Goal: Navigation & Orientation: Find specific page/section

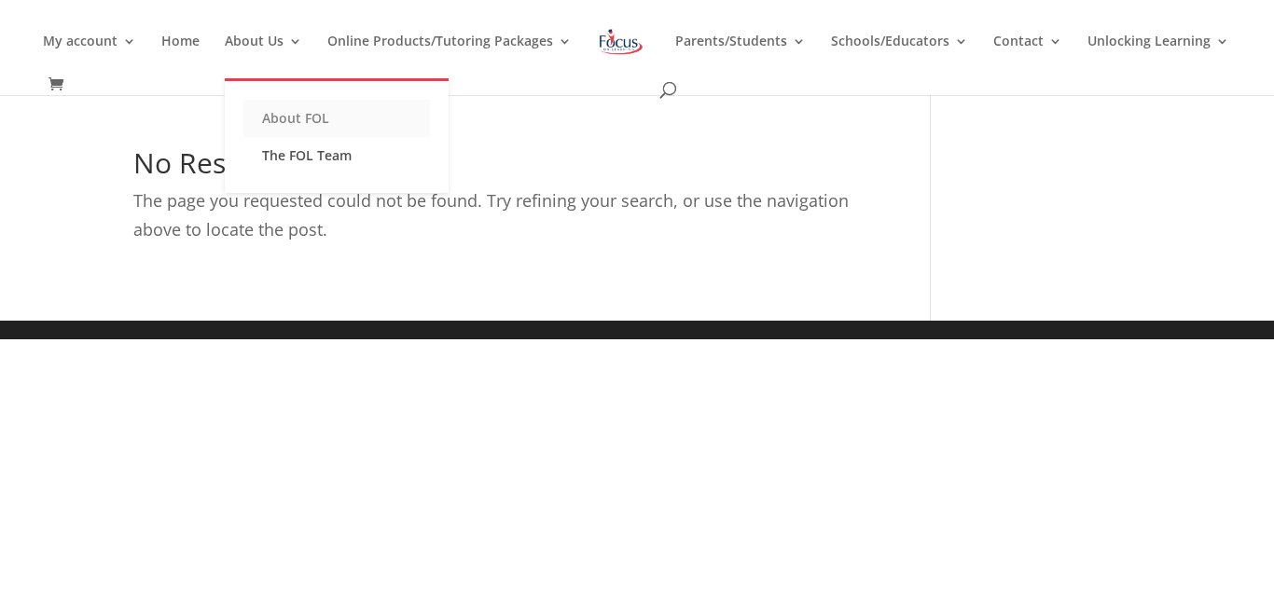
click at [329, 126] on link "About FOL" at bounding box center [336, 118] width 187 height 37
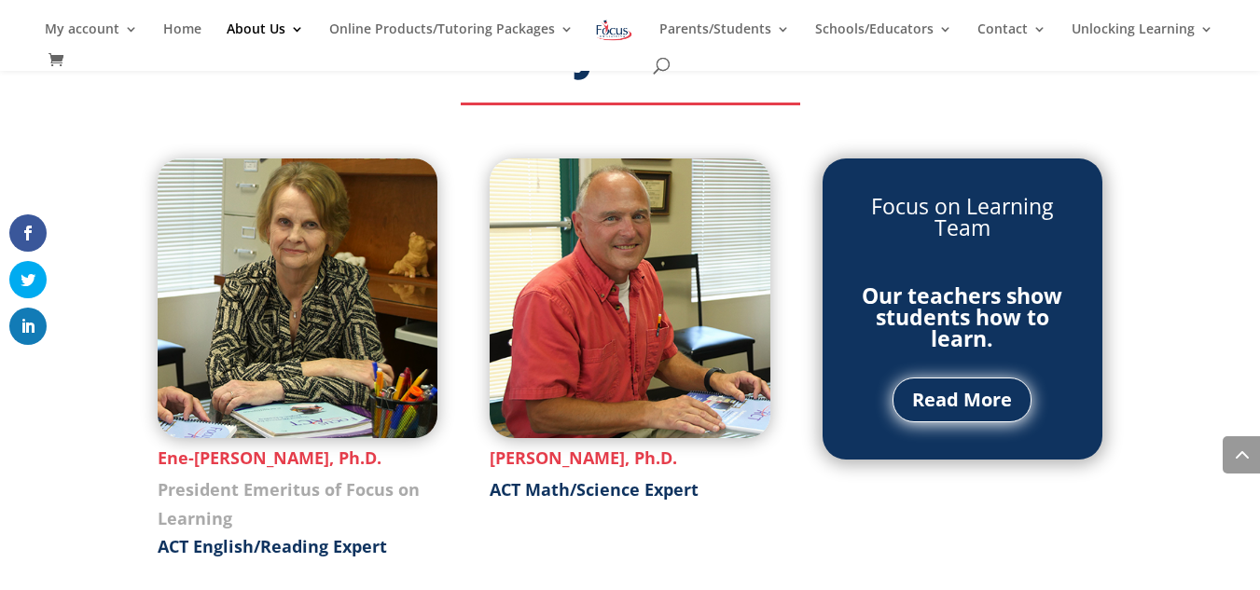
scroll to position [2124, 0]
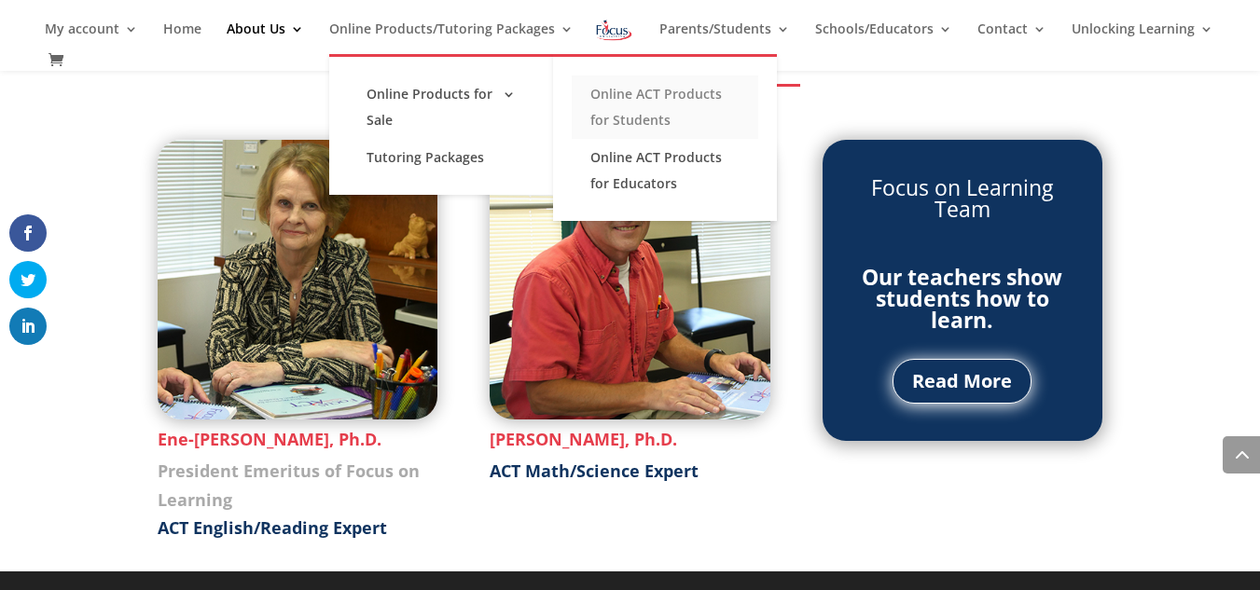
click at [698, 100] on link "Online ACT Products for Students" at bounding box center [665, 107] width 187 height 63
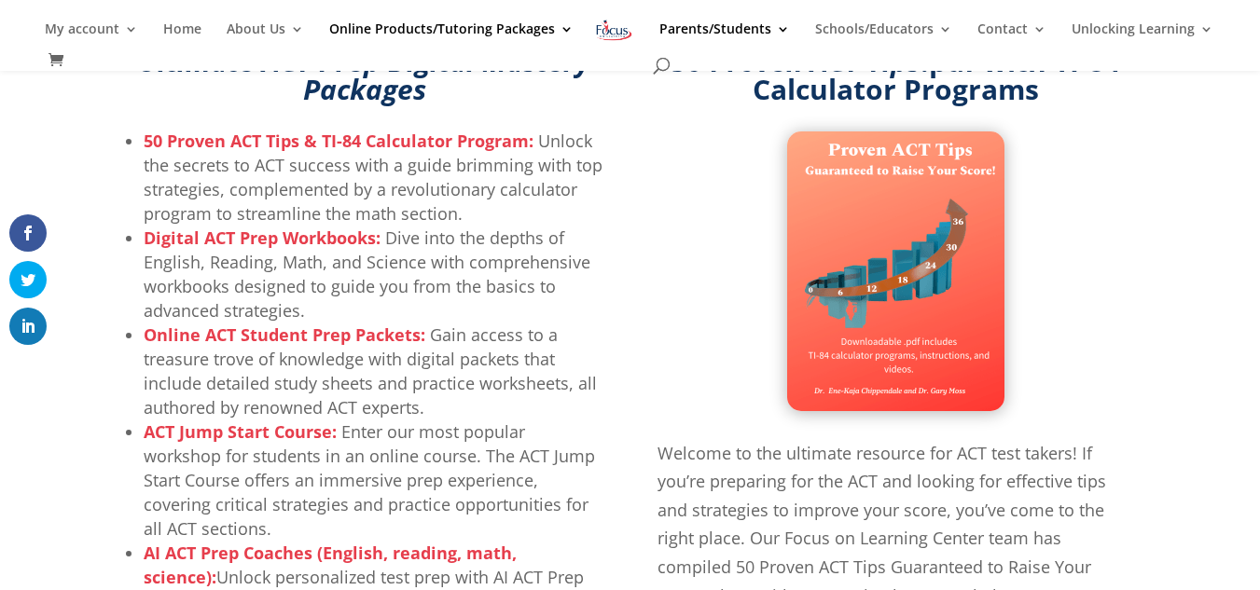
scroll to position [274, 0]
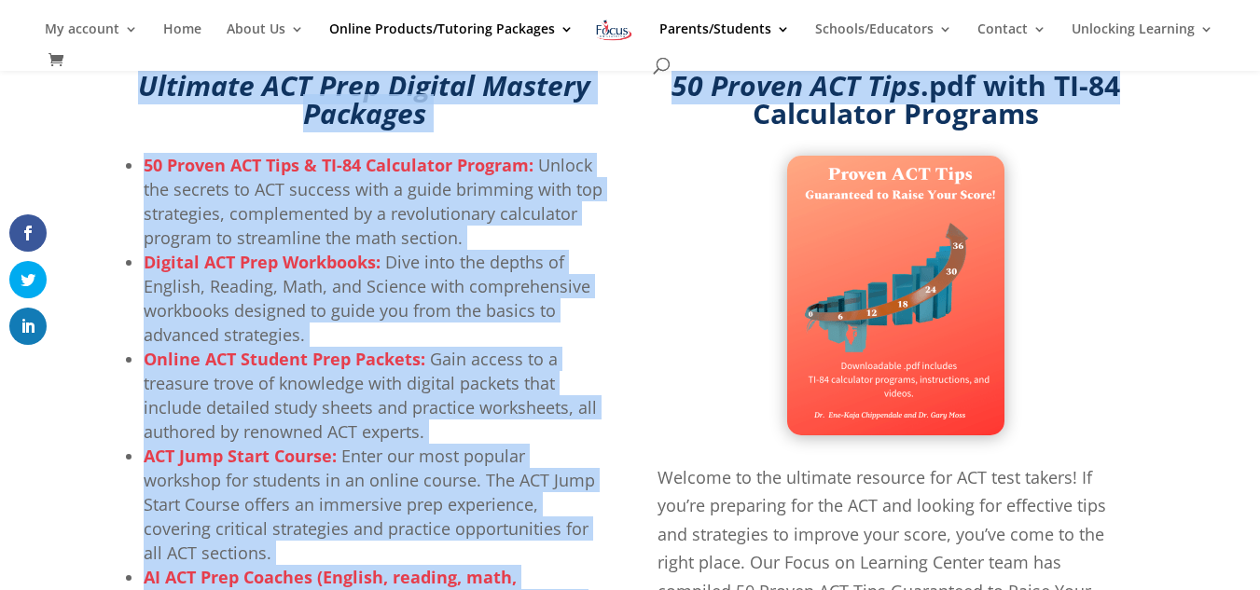
click at [282, 284] on li "Digital ACT Prep Workbooks: Dive into the depths of English, Reading, Math, and…" at bounding box center [373, 298] width 459 height 97
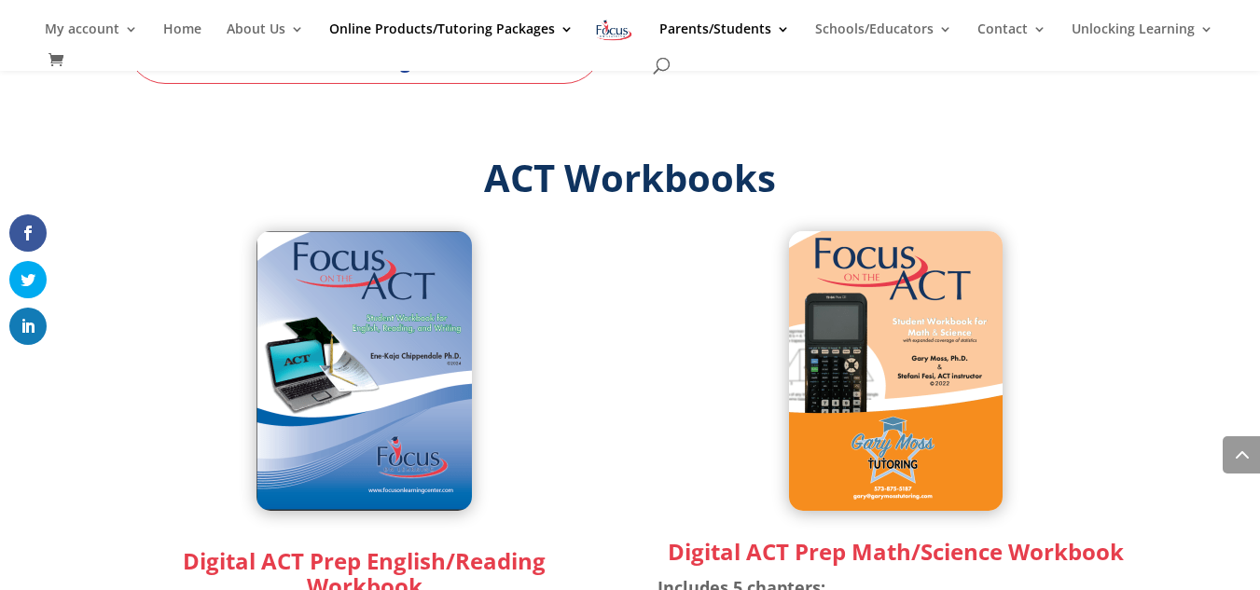
scroll to position [1698, 0]
